Goal: Information Seeking & Learning: Check status

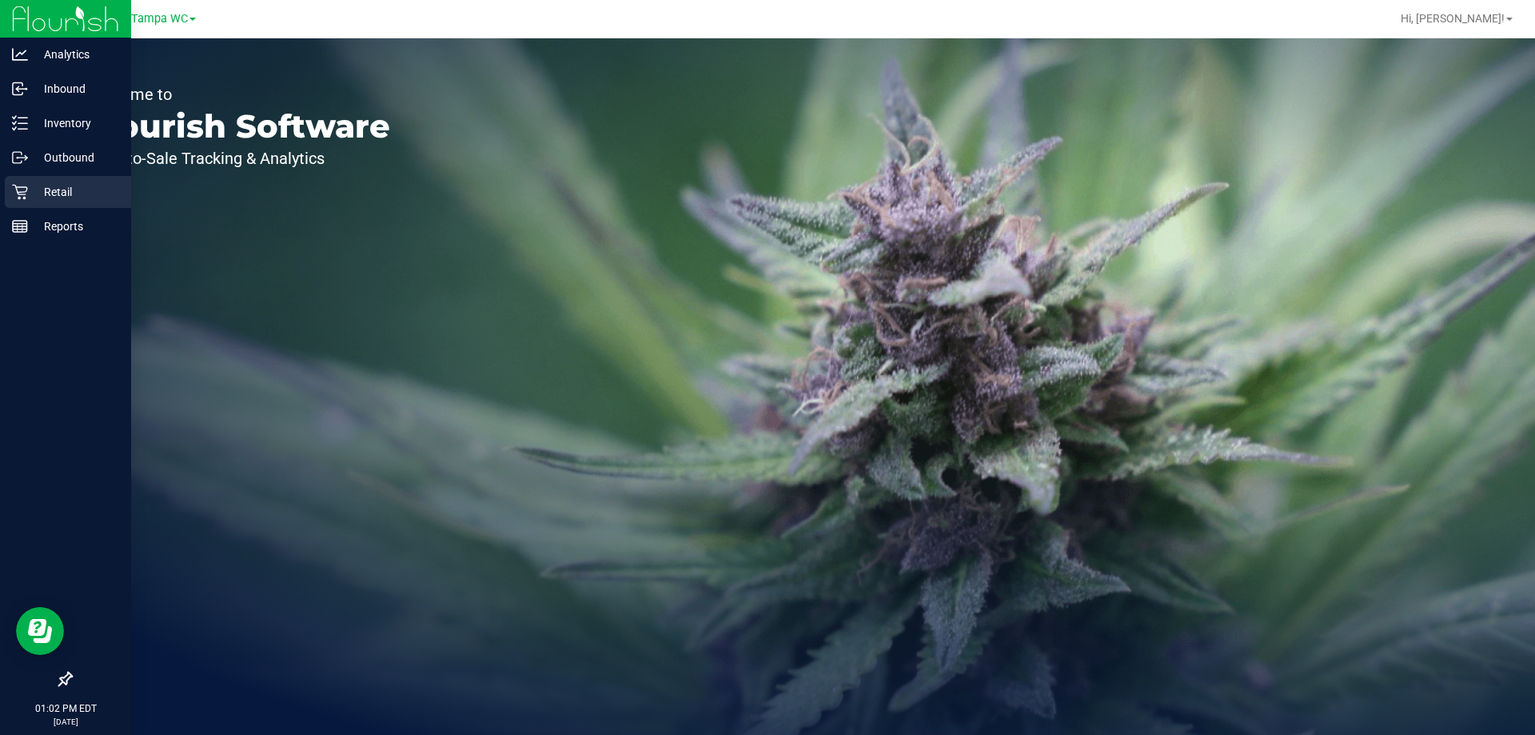
click at [18, 186] on icon at bounding box center [20, 192] width 16 height 16
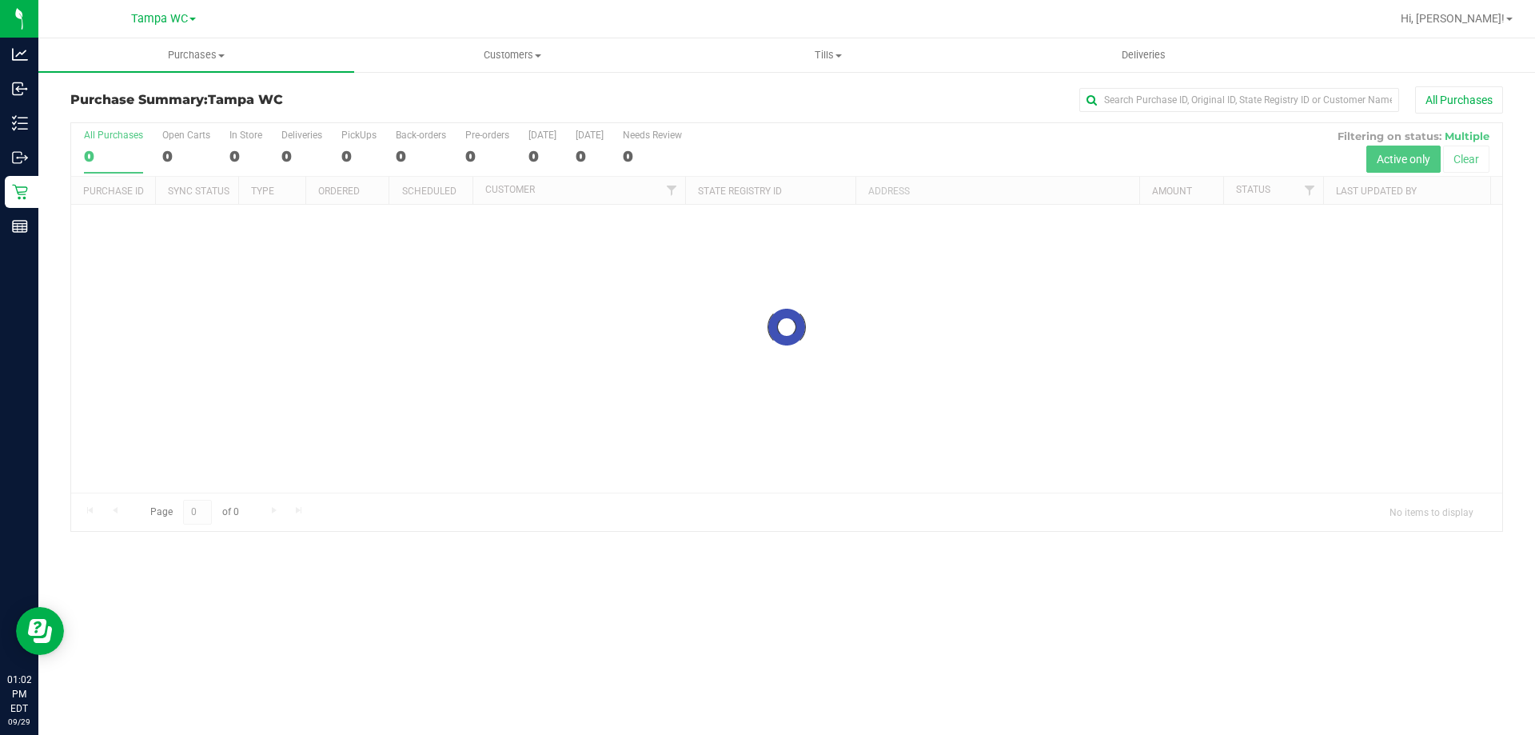
click at [521, 82] on div "Purchase Summary: Tampa WC All Purchases Loading... All Purchases 0 Open Carts …" at bounding box center [786, 308] width 1496 height 477
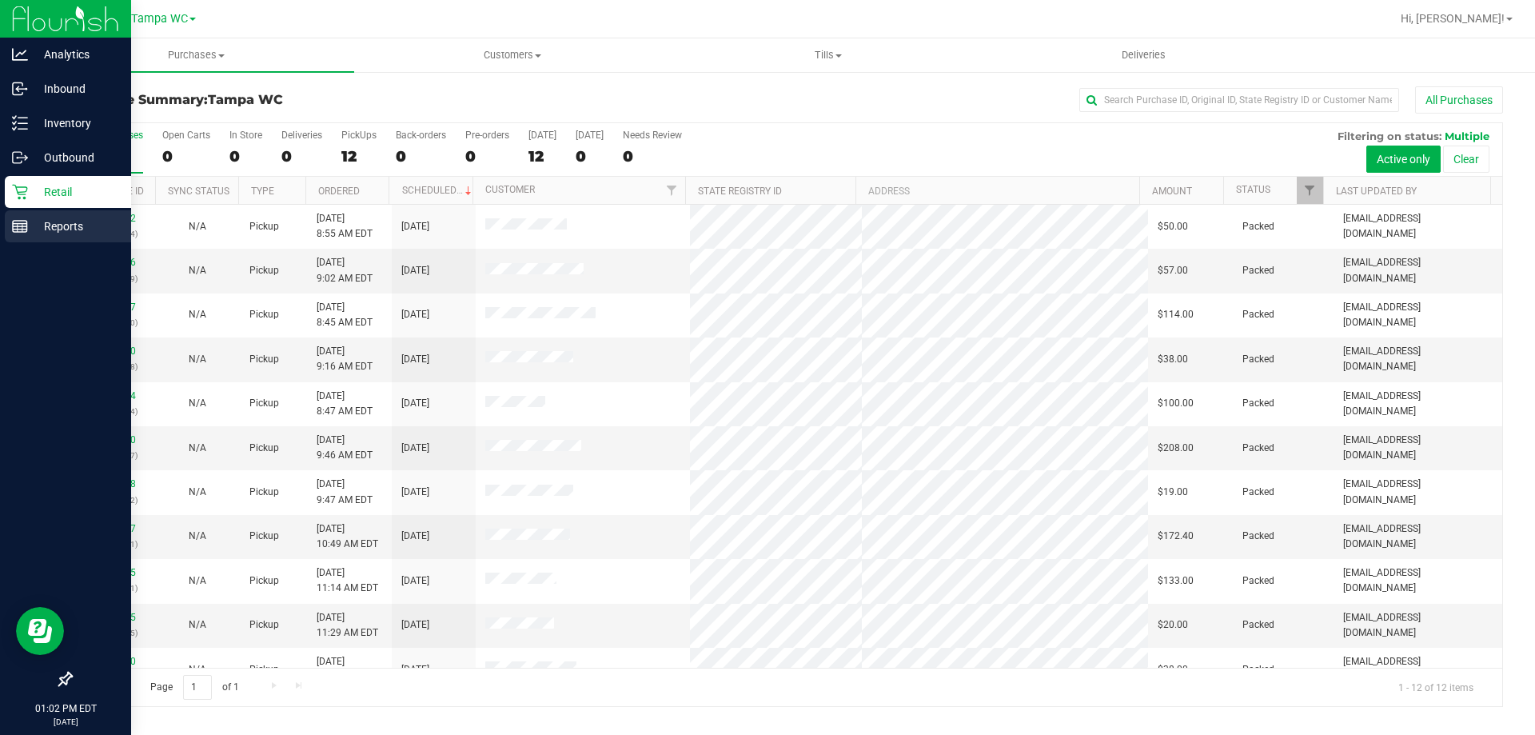
click at [31, 221] on p "Reports" at bounding box center [76, 226] width 96 height 19
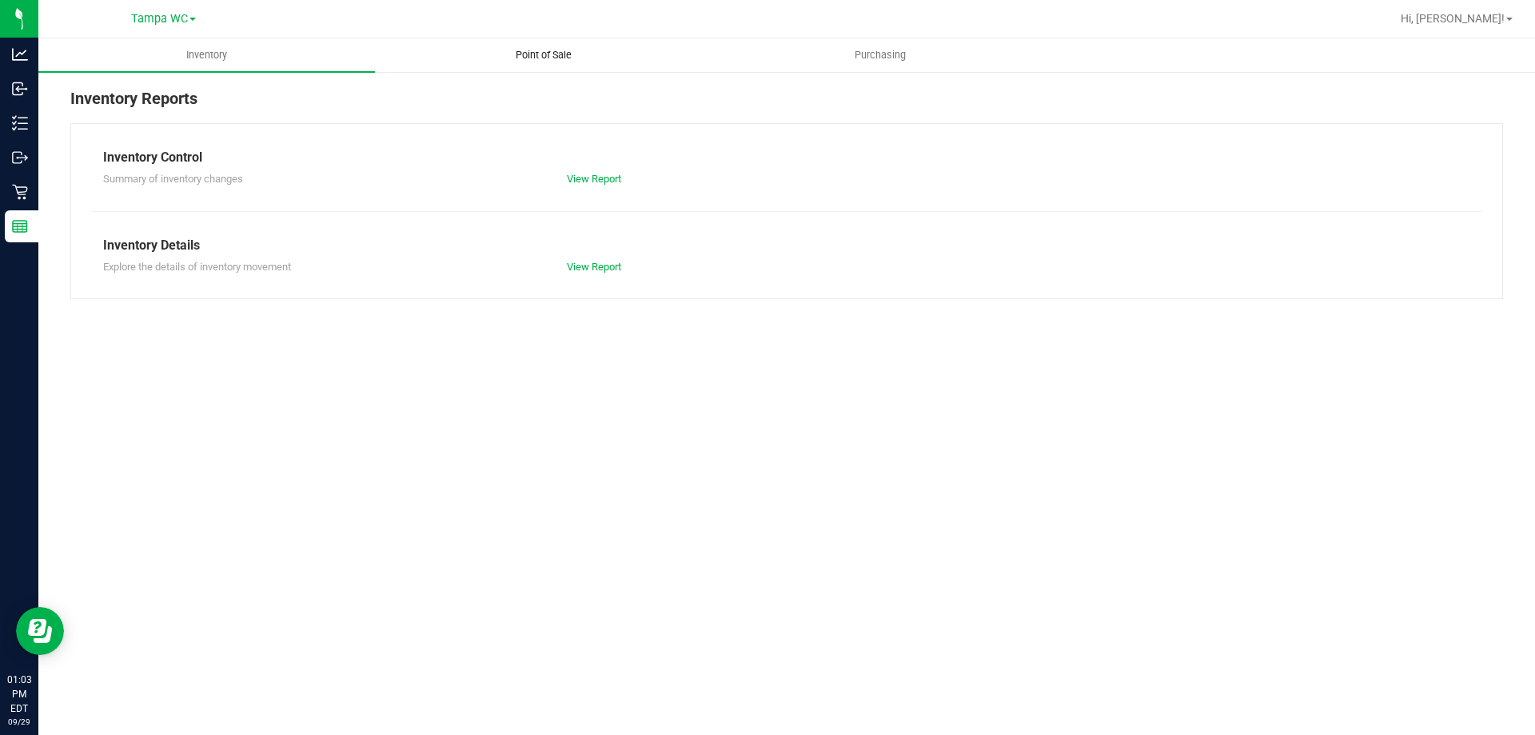
click at [573, 59] on span "Point of Sale" at bounding box center [543, 55] width 99 height 14
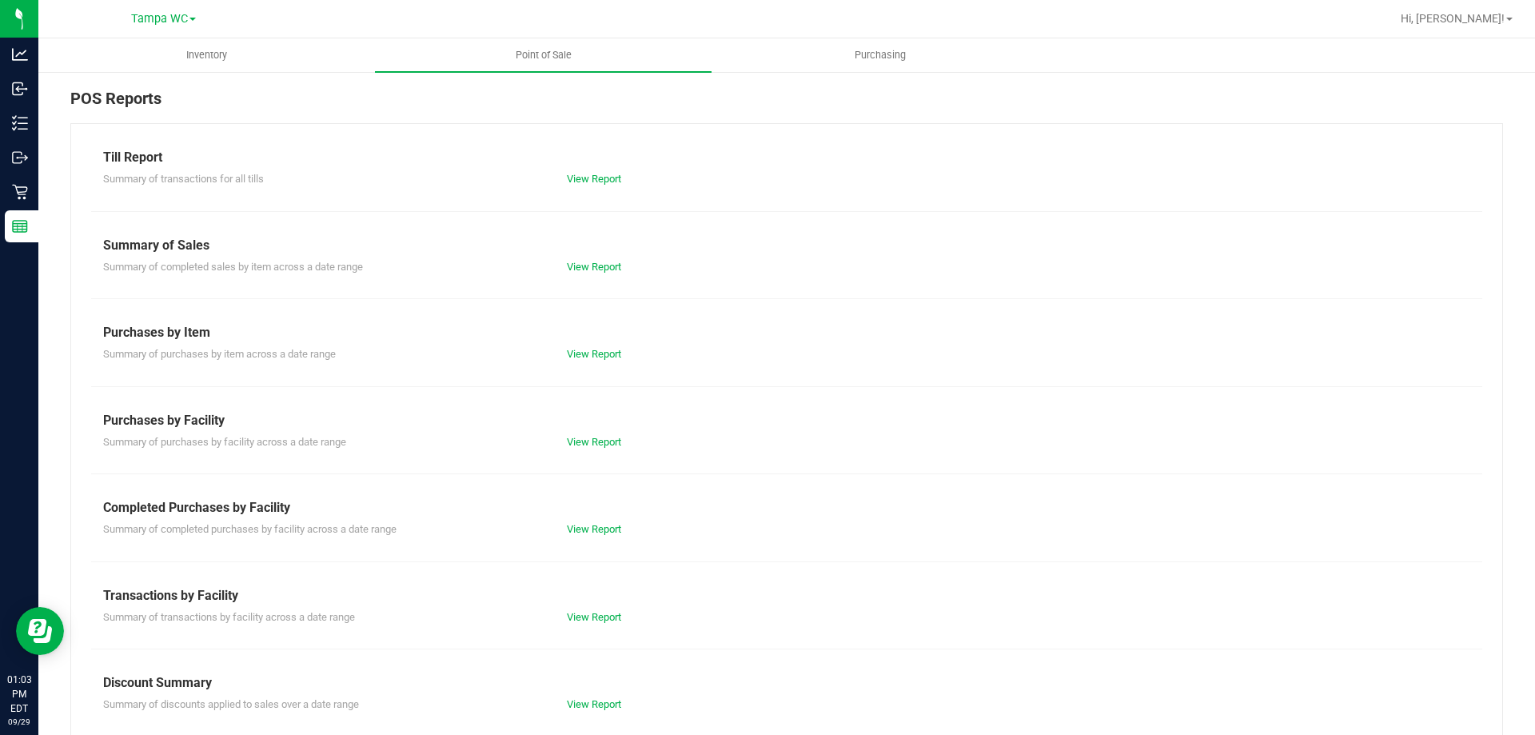
click at [602, 519] on div "Summary of completed purchases by facility across a date range View Report" at bounding box center [786, 527] width 1391 height 20
click at [602, 521] on div "View Report" at bounding box center [671, 529] width 232 height 16
click at [602, 527] on link "View Report" at bounding box center [594, 529] width 54 height 12
